Goal: Information Seeking & Learning: Find specific page/section

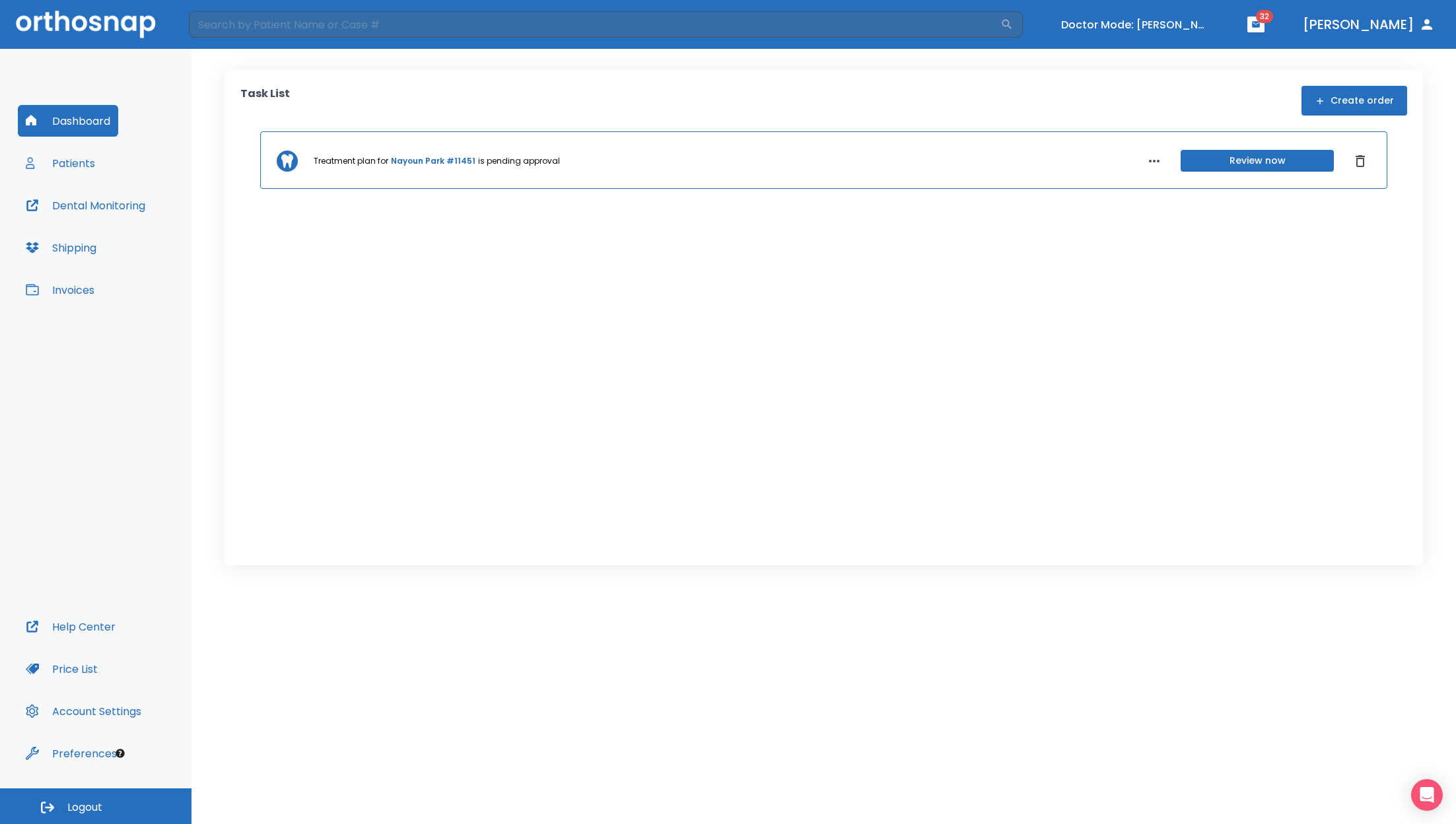
click at [86, 669] on button "Price List" at bounding box center [61, 668] width 88 height 32
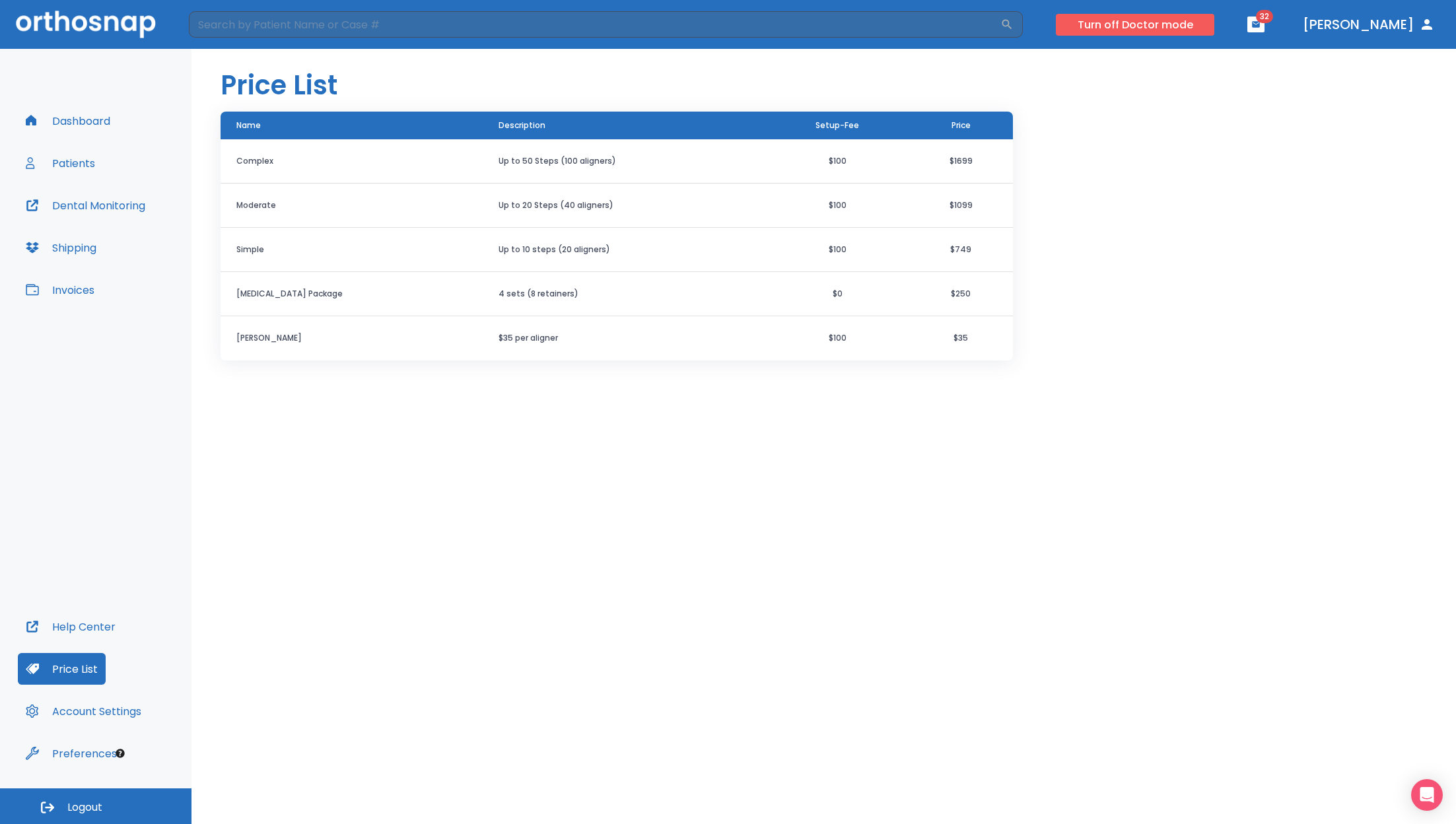
click at [1189, 20] on button "Turn off Doctor mode" at bounding box center [1135, 25] width 158 height 22
